Goal: Information Seeking & Learning: Check status

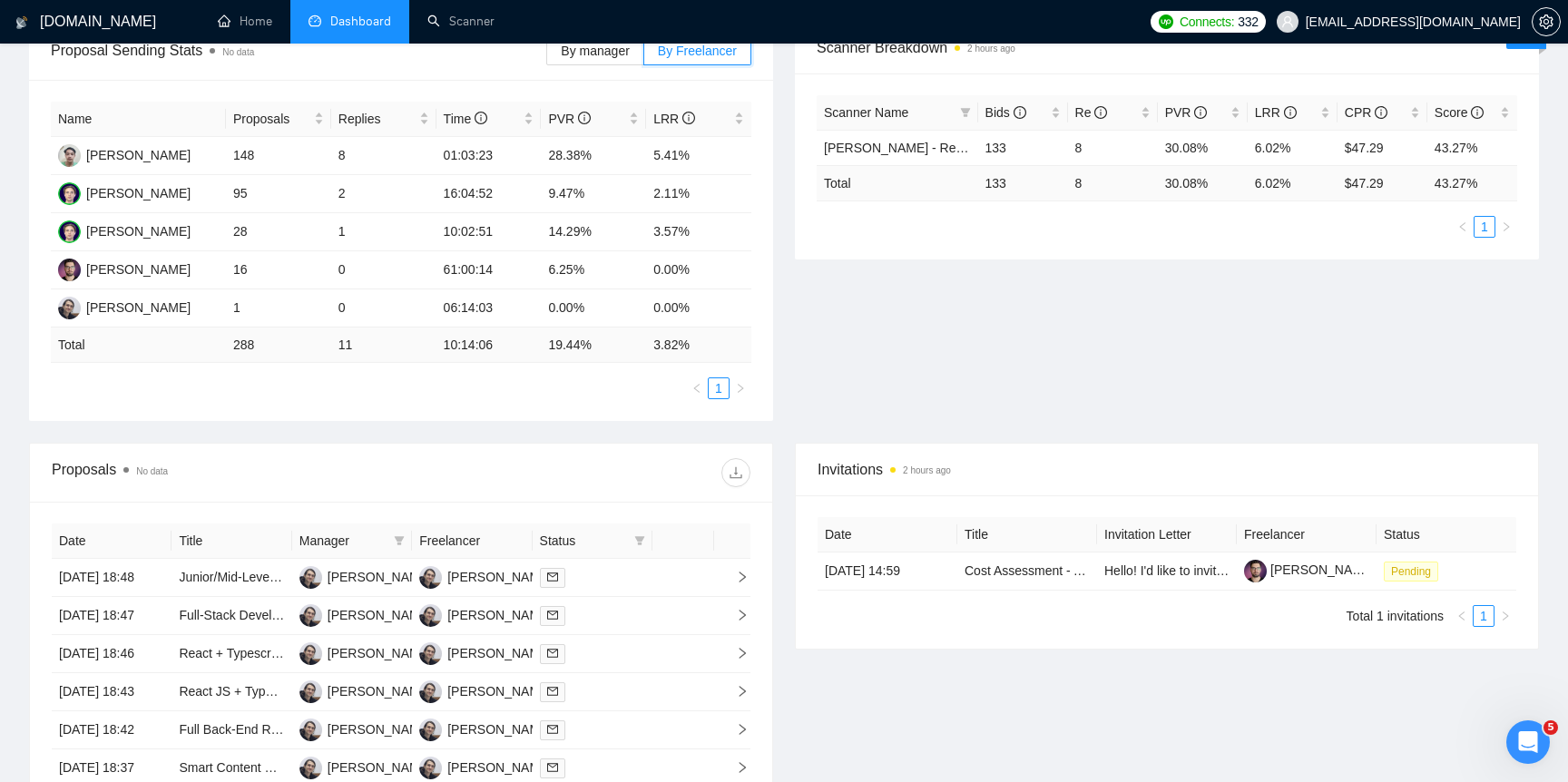
scroll to position [284, 0]
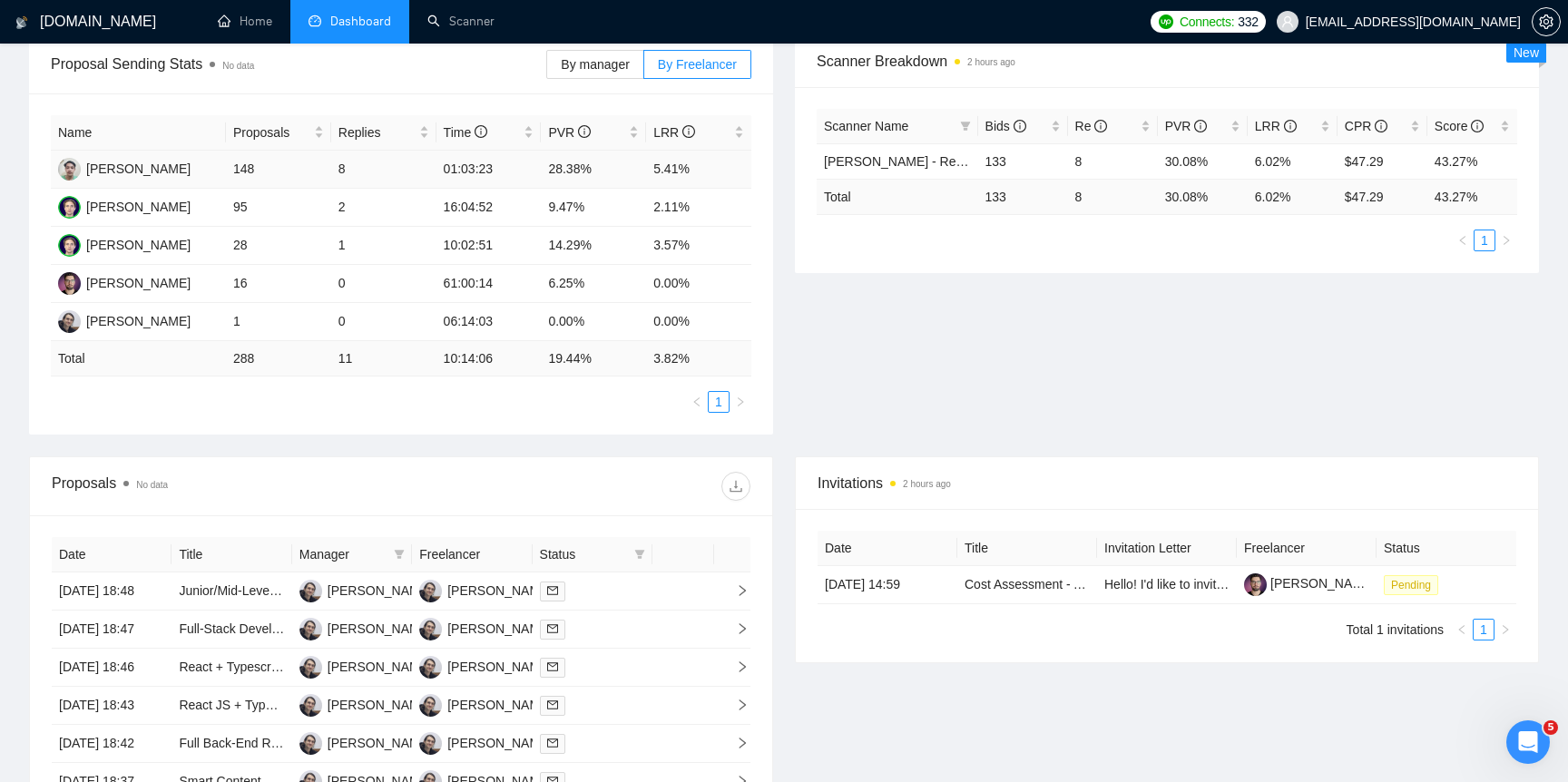
click at [673, 163] on td "5.41%" at bounding box center [699, 170] width 106 height 39
click at [566, 162] on td "28.38%" at bounding box center [593, 170] width 106 height 39
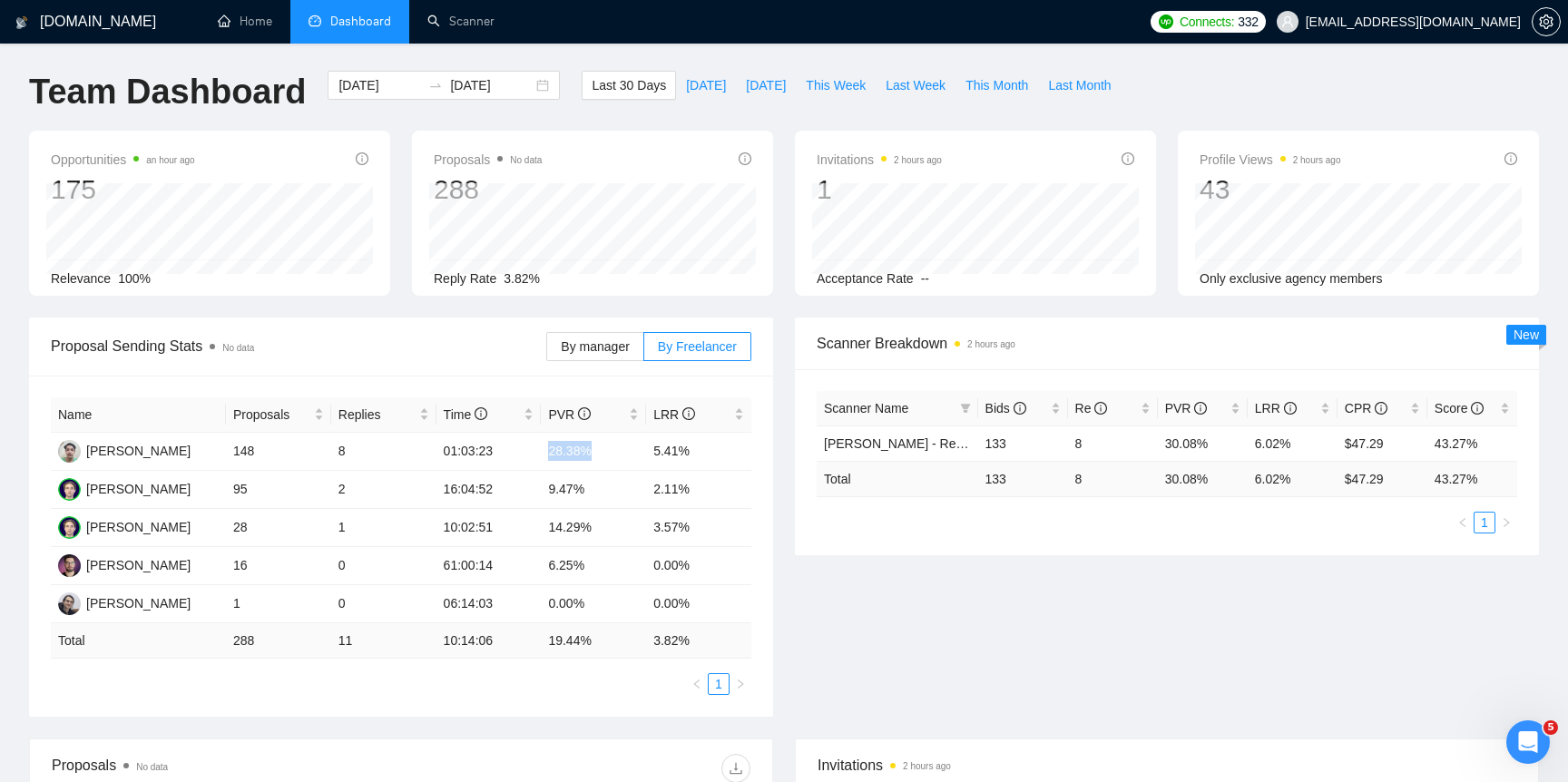
scroll to position [0, 0]
click at [242, 20] on link "Home" at bounding box center [245, 22] width 54 height 16
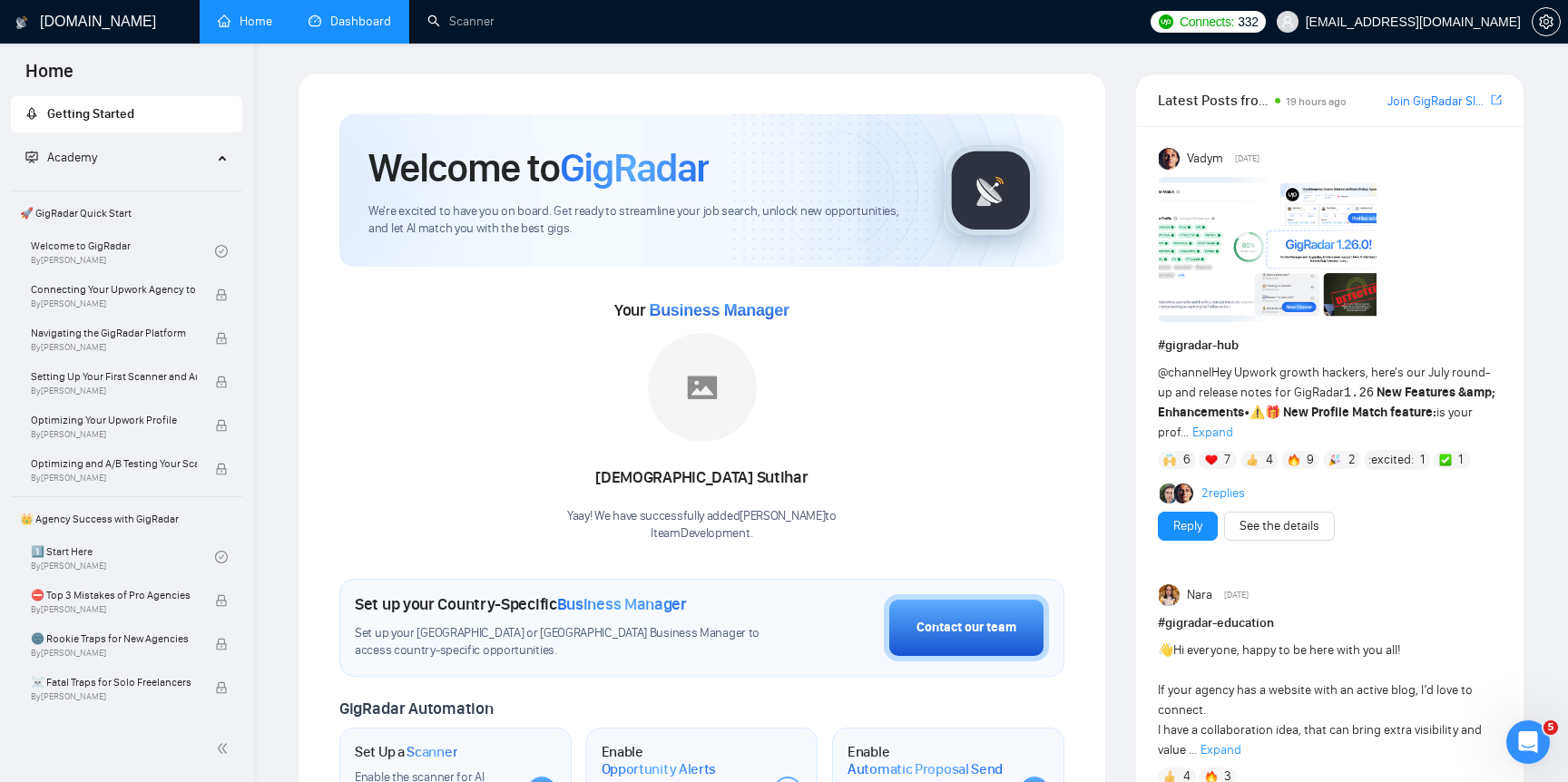
click at [323, 29] on link "Dashboard" at bounding box center [350, 22] width 83 height 16
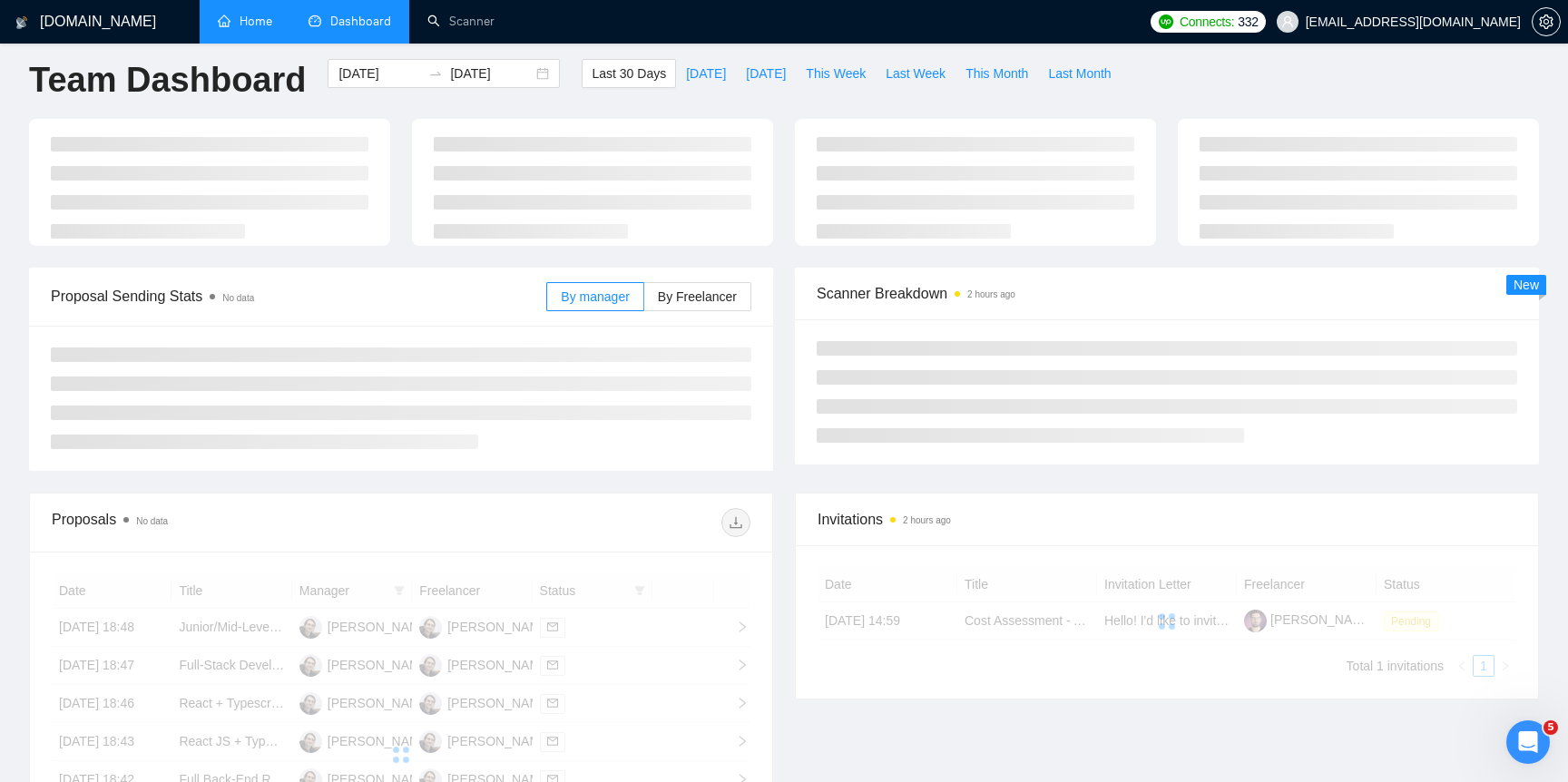
scroll to position [15, 0]
